Goal: Information Seeking & Learning: Learn about a topic

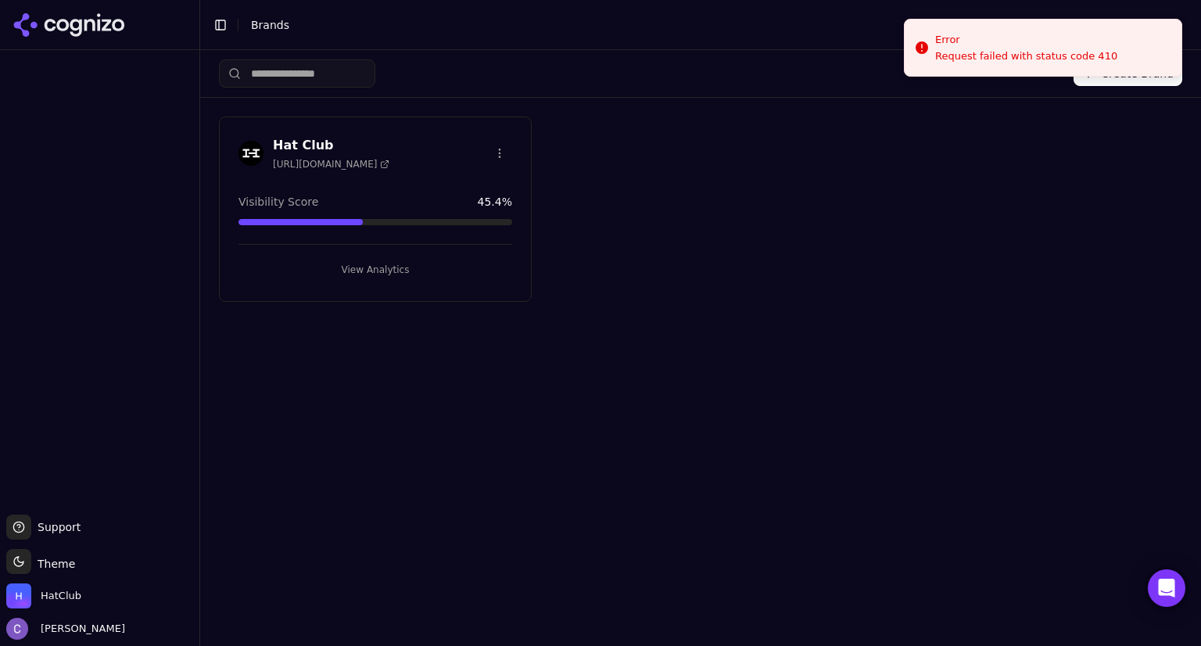
click at [414, 273] on button "View Analytics" at bounding box center [375, 269] width 274 height 25
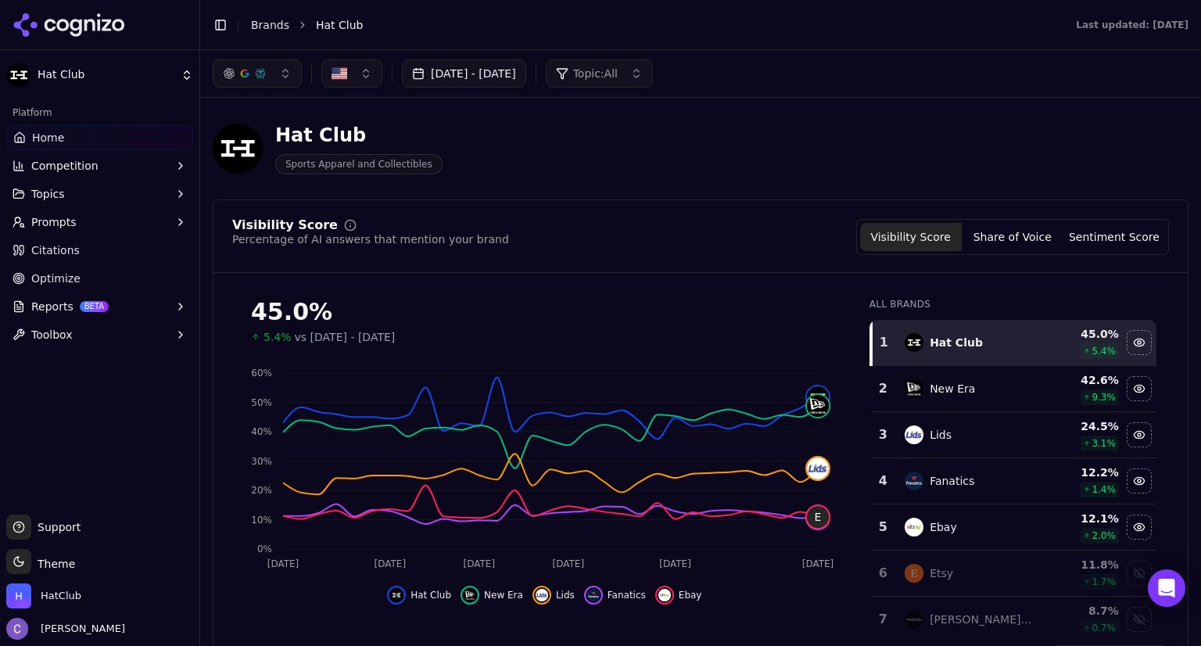
click at [526, 66] on button "[DATE] - [DATE]" at bounding box center [464, 73] width 124 height 28
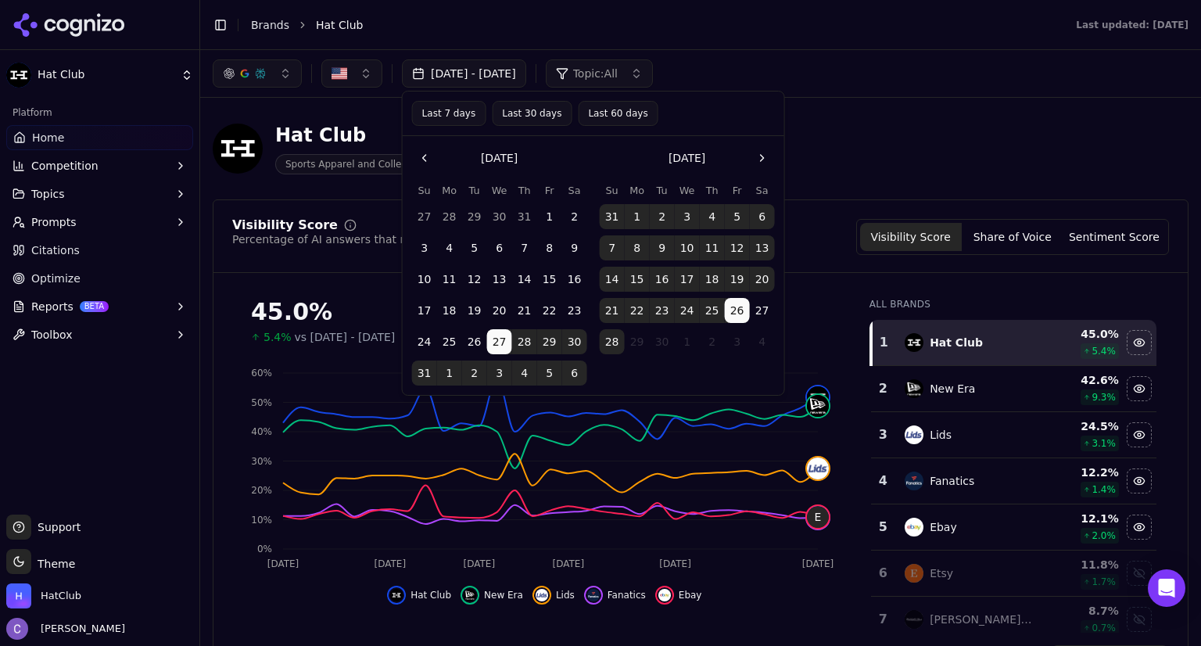
click at [541, 112] on button "Last 30 days" at bounding box center [532, 113] width 80 height 25
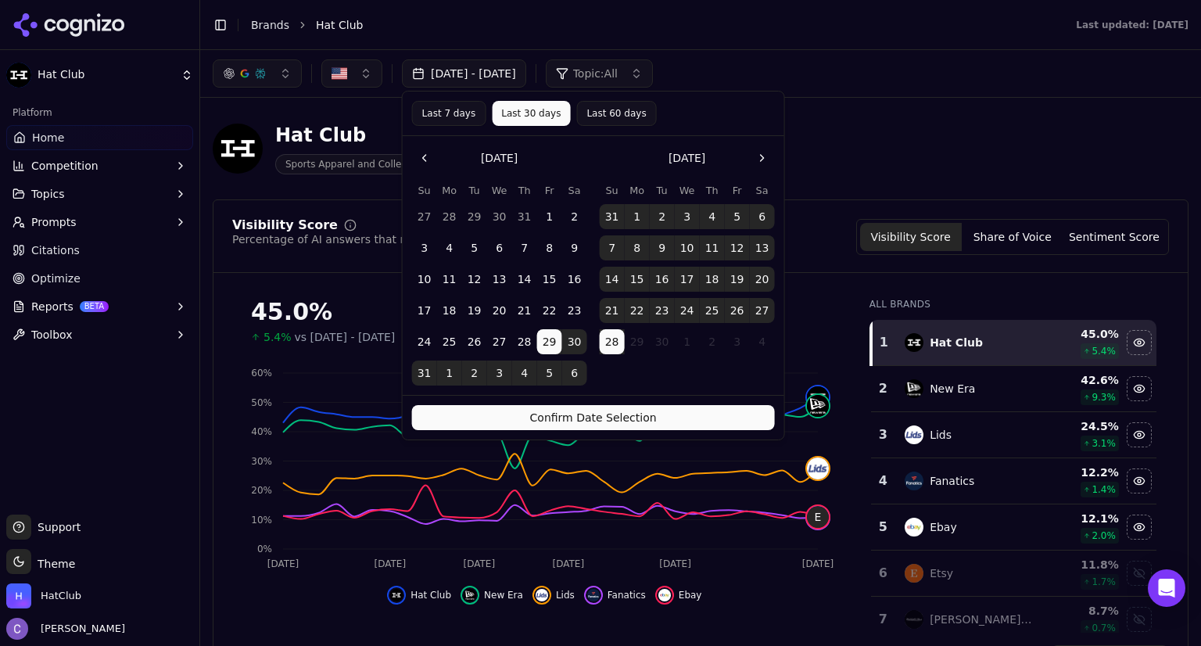
click at [694, 412] on button "Confirm Date Selection" at bounding box center [593, 417] width 363 height 25
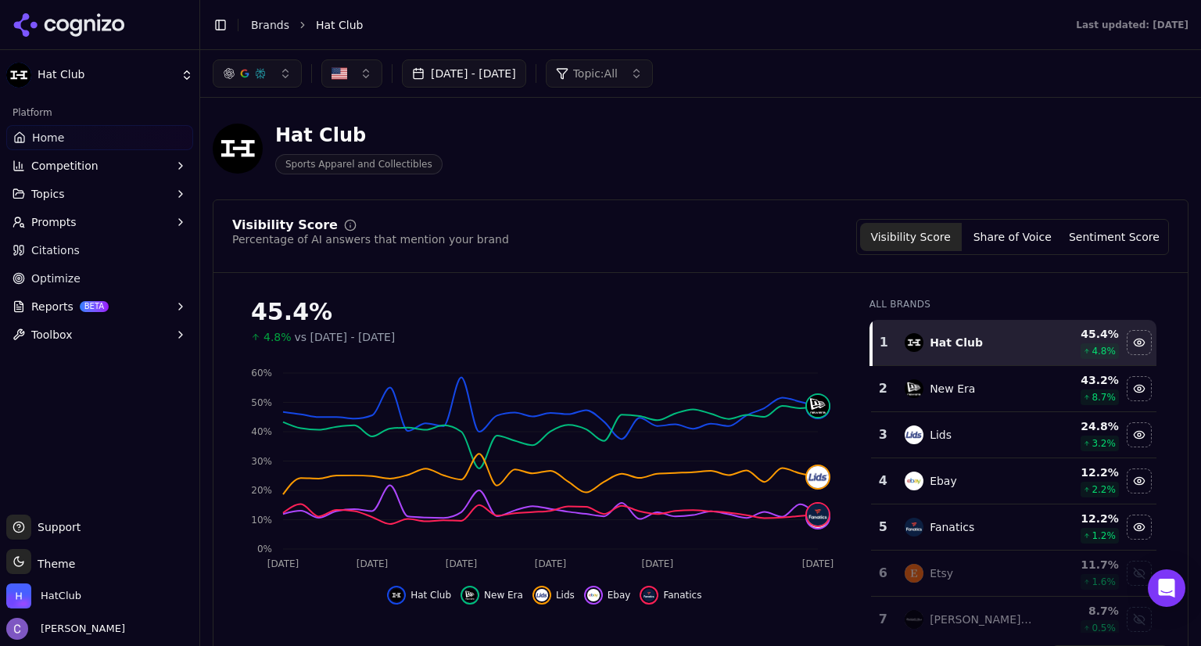
click at [286, 85] on button "button" at bounding box center [257, 73] width 89 height 28
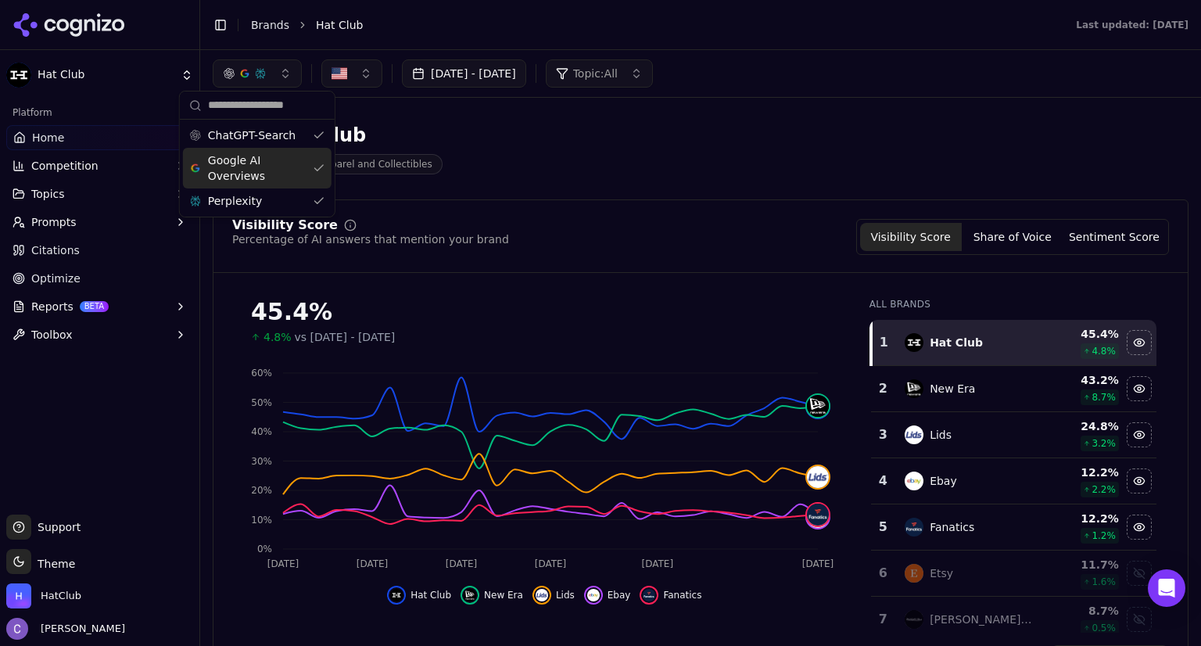
click at [315, 159] on div "Google AI Overviews" at bounding box center [257, 168] width 149 height 41
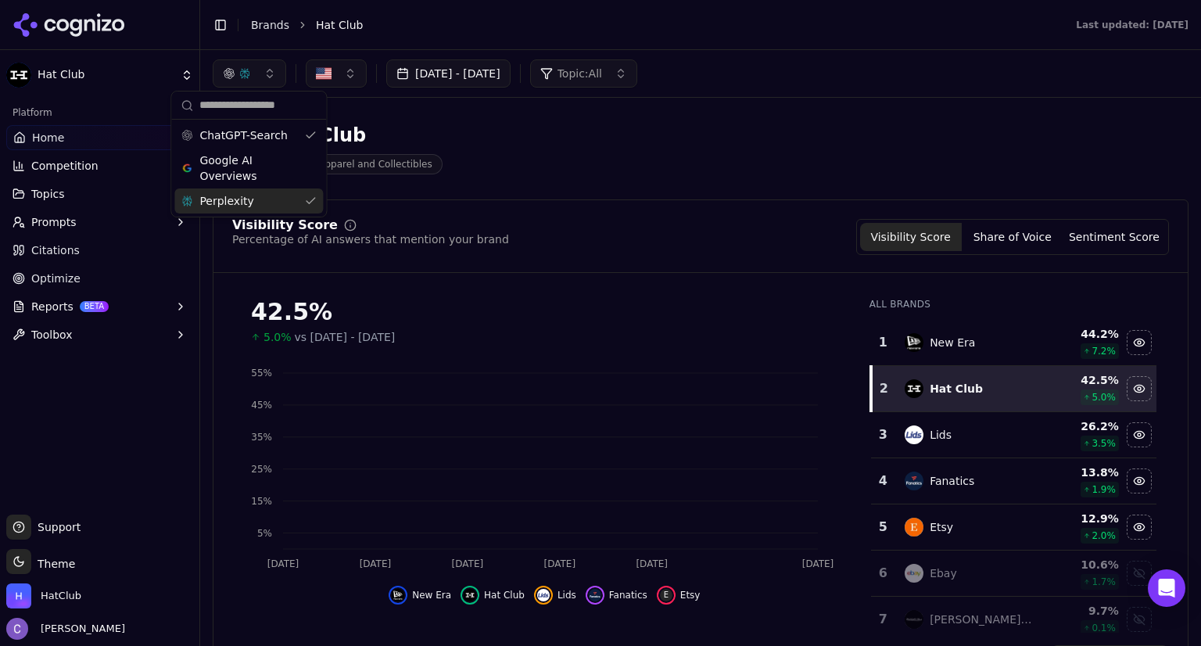
click at [316, 199] on div "Perplexity" at bounding box center [248, 200] width 149 height 25
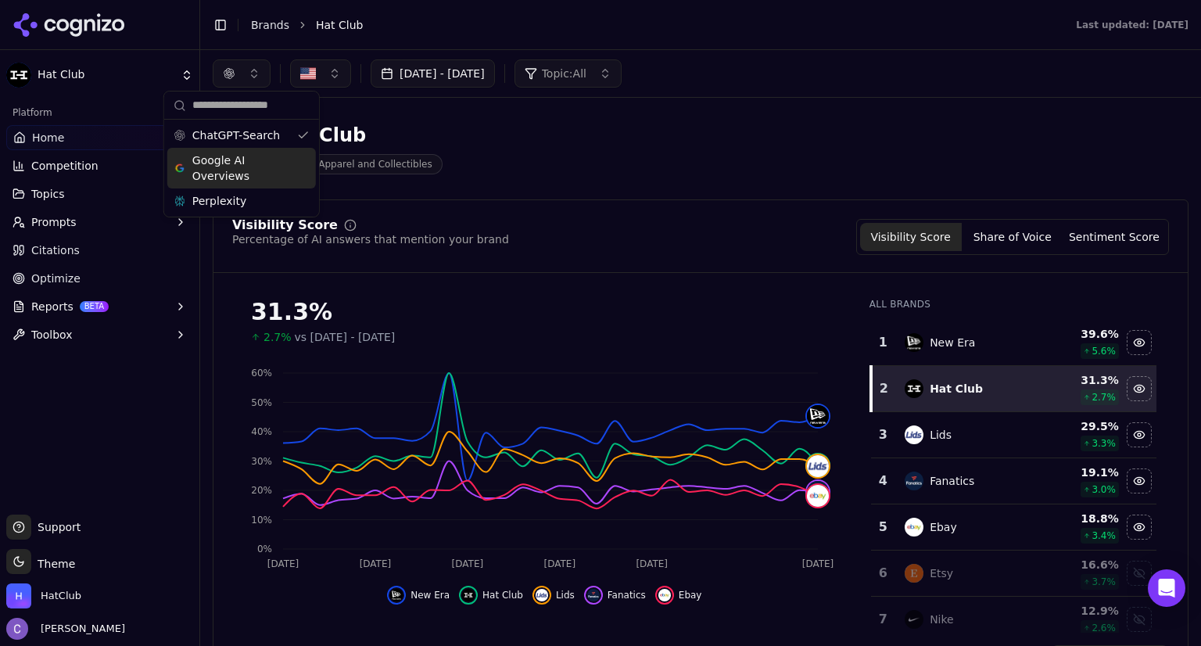
click at [309, 165] on div "Google AI Overviews" at bounding box center [241, 168] width 149 height 41
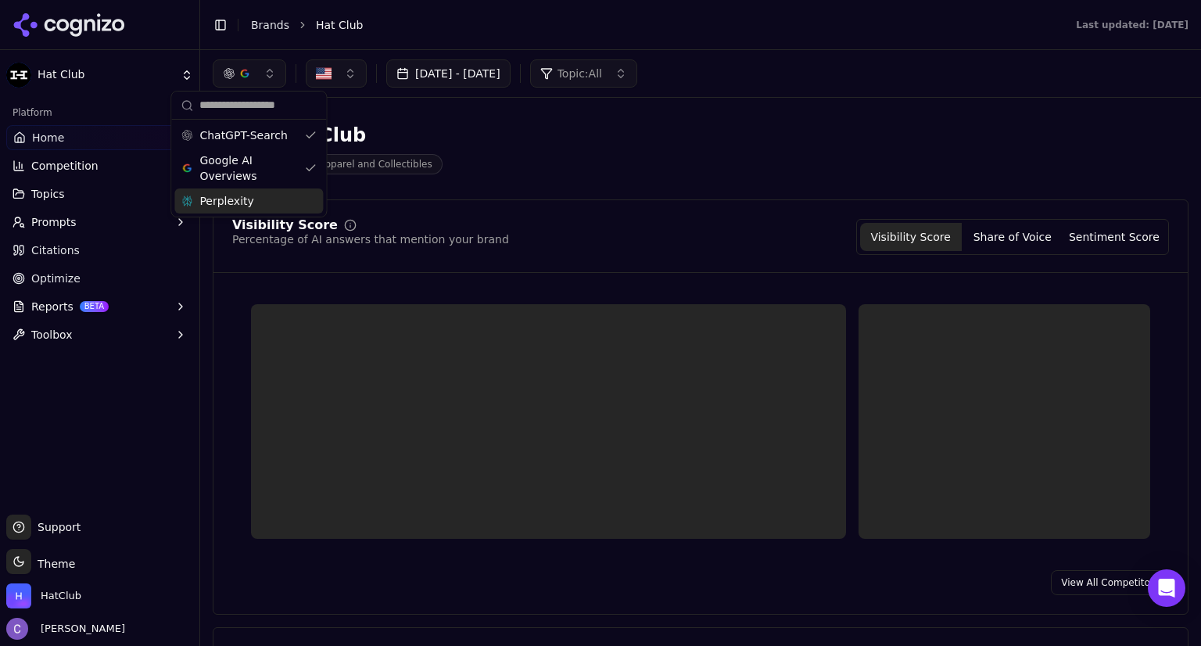
click at [306, 200] on div "Perplexity" at bounding box center [248, 200] width 149 height 25
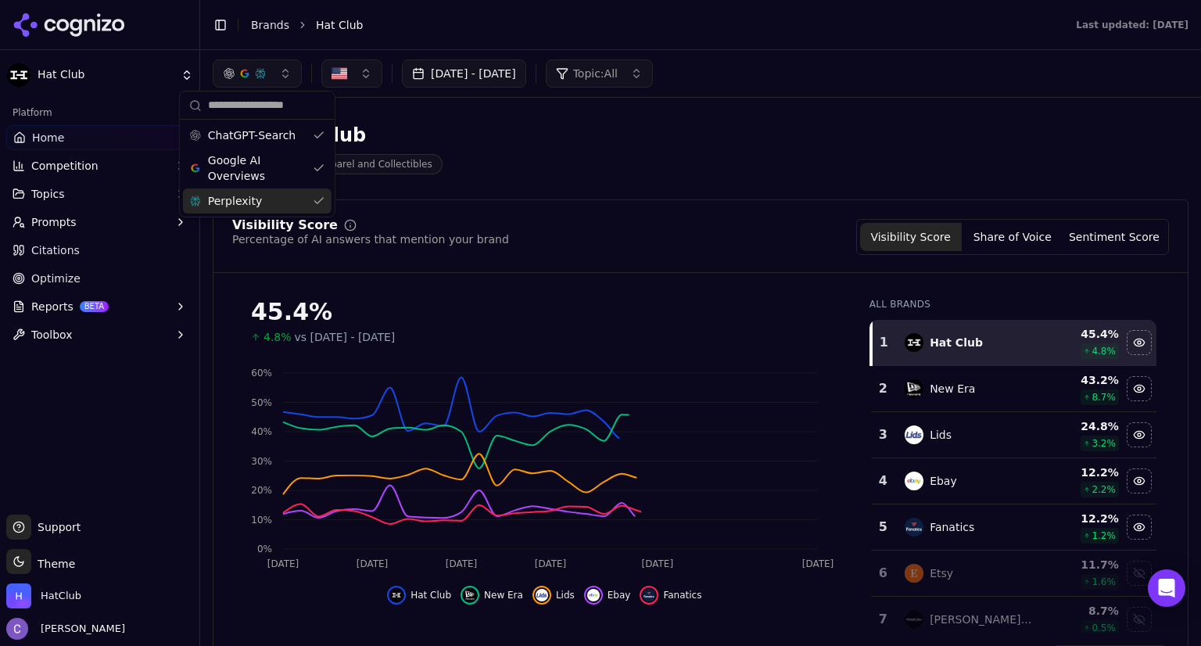
click at [660, 177] on div "Hat Club Sports Apparel and Collectibles" at bounding box center [701, 148] width 976 height 77
